Goal: Task Accomplishment & Management: Use online tool/utility

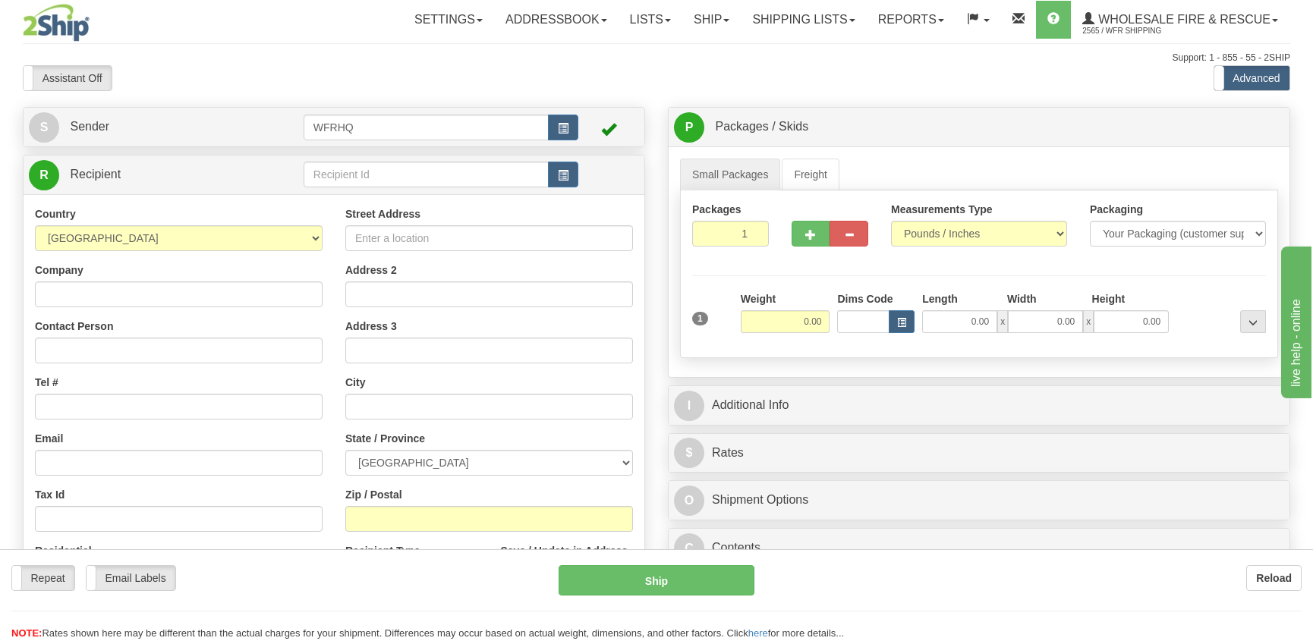
click at [356, 520] on div "Toggle navigation Settings Shipping Preferences Fields Preferences New" at bounding box center [656, 403] width 1313 height 806
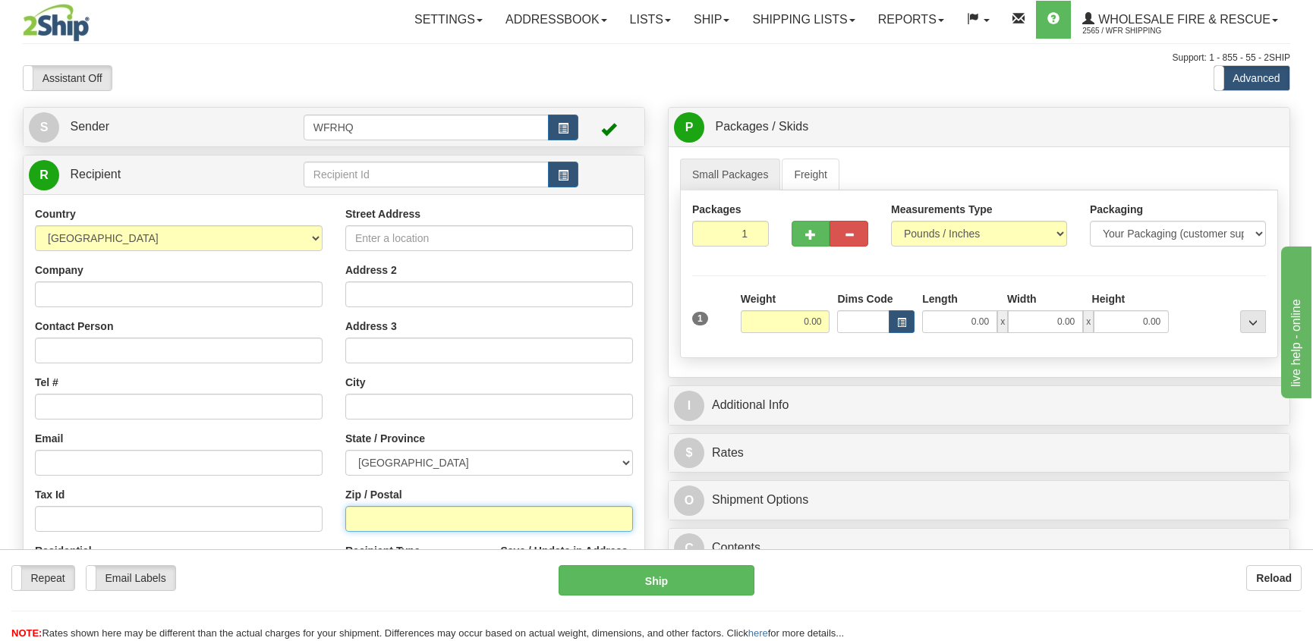
drag, startPoint x: 0, startPoint y: 0, endPoint x: 356, endPoint y: 520, distance: 629.8
click at [356, 520] on input "Zip / Postal" at bounding box center [489, 519] width 288 height 26
paste input "9N 2H3"
drag, startPoint x: 390, startPoint y: 524, endPoint x: 340, endPoint y: 524, distance: 50.1
click at [340, 524] on div "Street Address Address 2 Address 3 City State / Province [GEOGRAPHIC_DATA] [GEO…" at bounding box center [489, 410] width 310 height 408
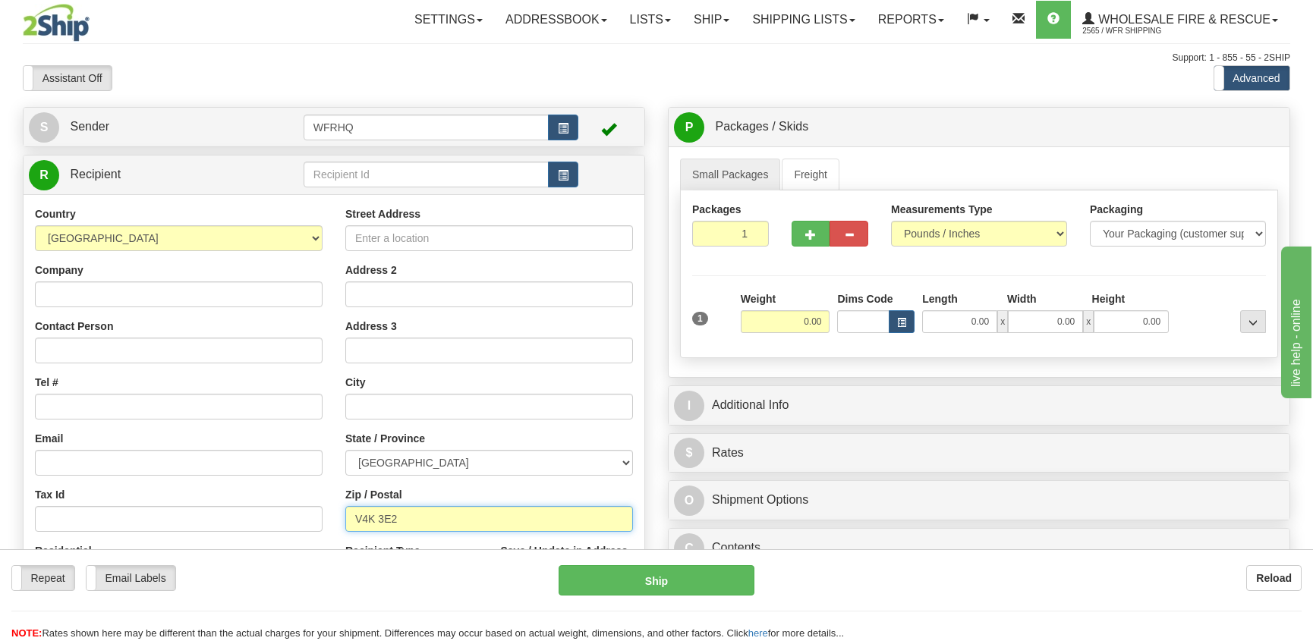
type input "V4K 3E2"
click at [781, 316] on input "0.00" at bounding box center [785, 321] width 90 height 23
type input "DELTA"
select select "BC"
type input "5.00"
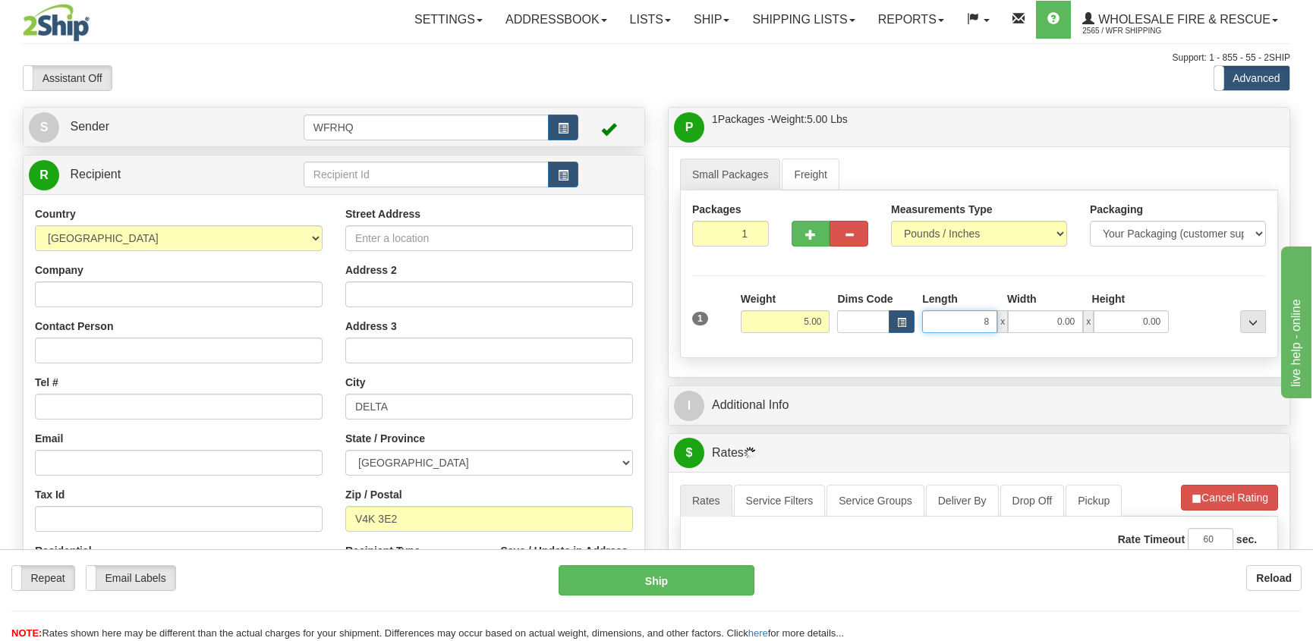
type input "8.00"
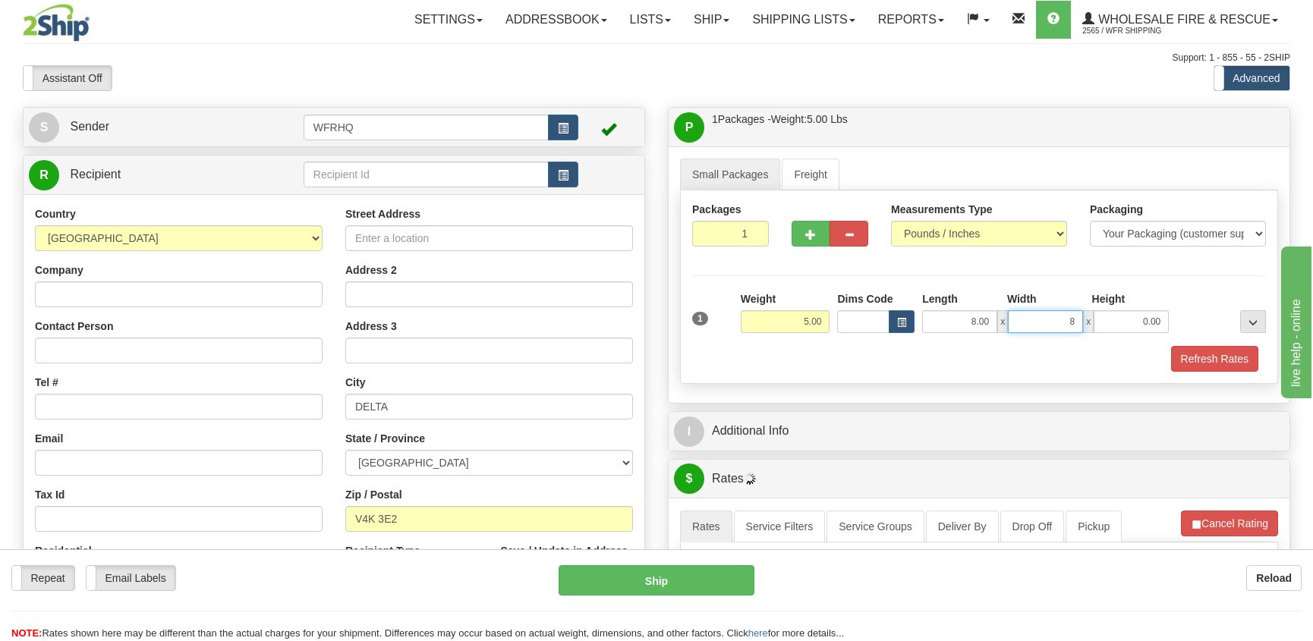
type input "8.00"
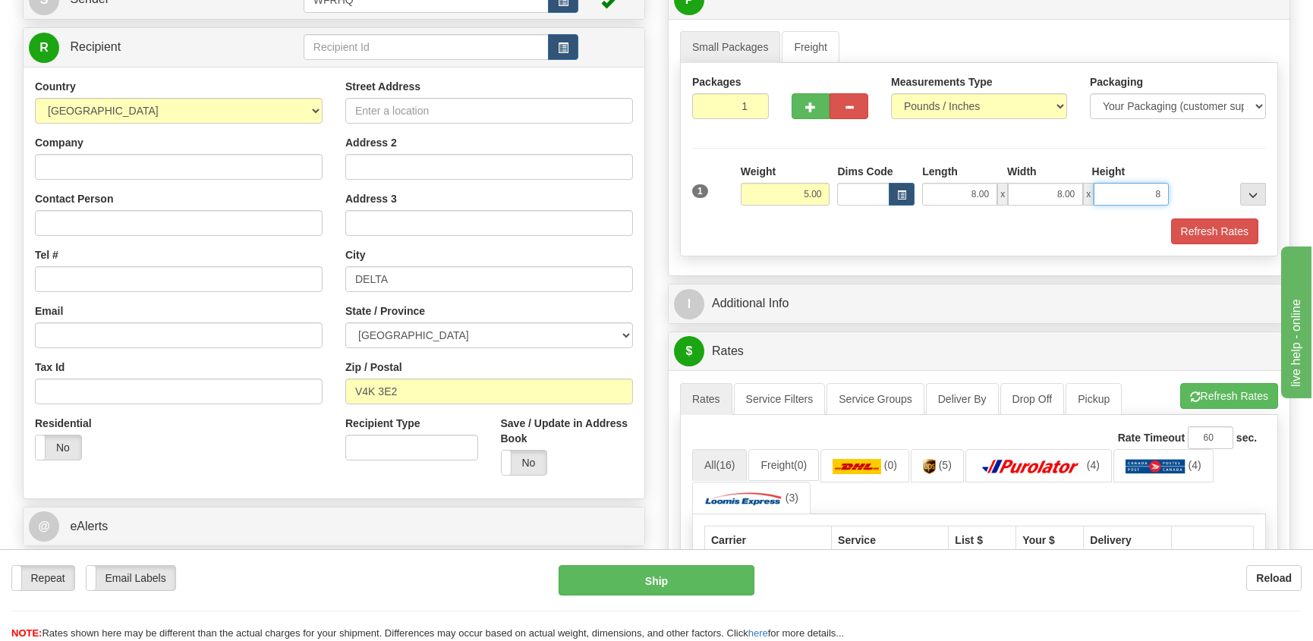
scroll to position [228, 0]
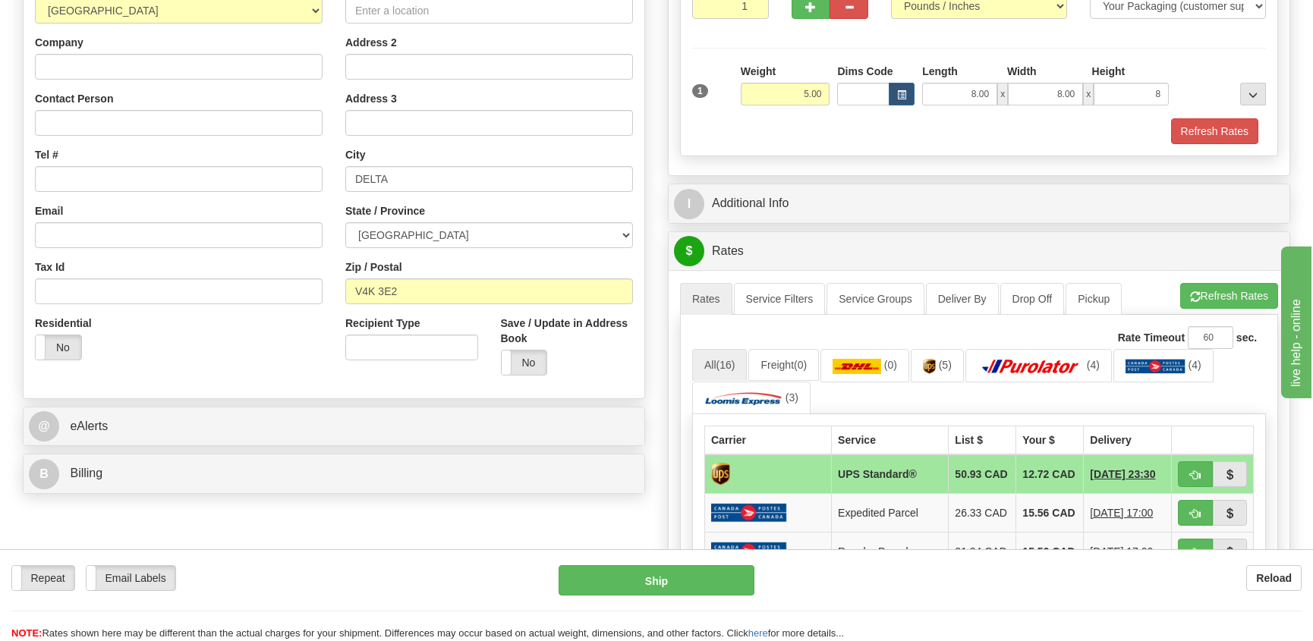
type input "8.00"
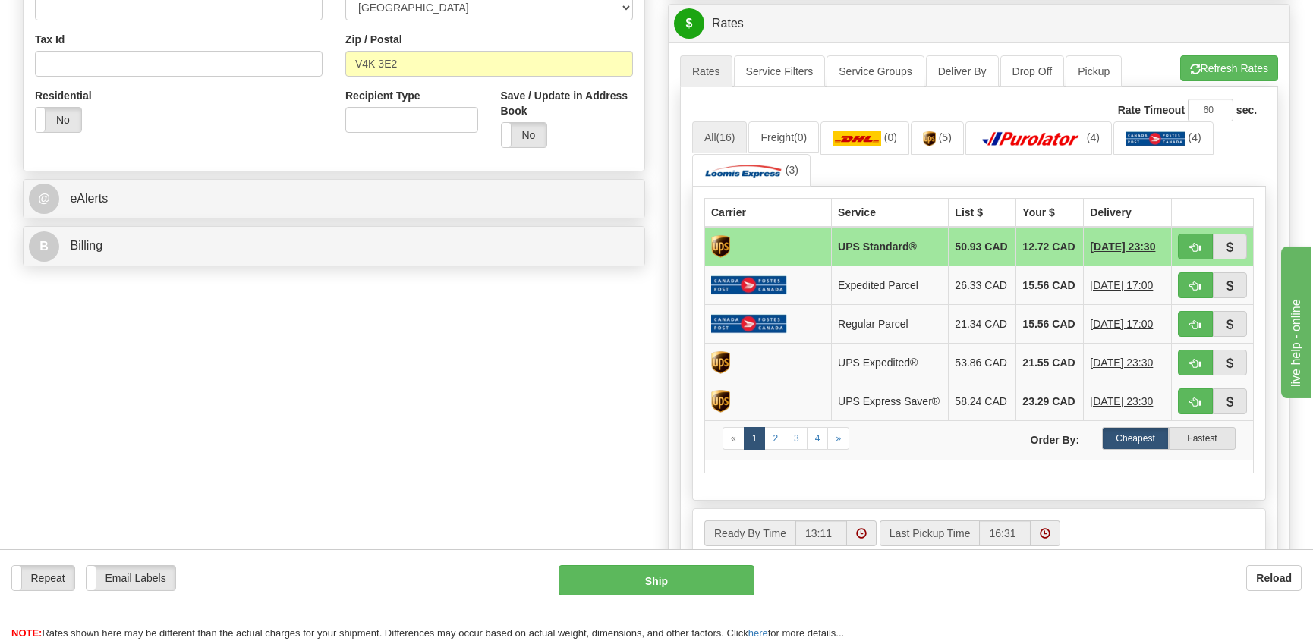
scroll to position [531, 0]
